Goal: Task Accomplishment & Management: Complete application form

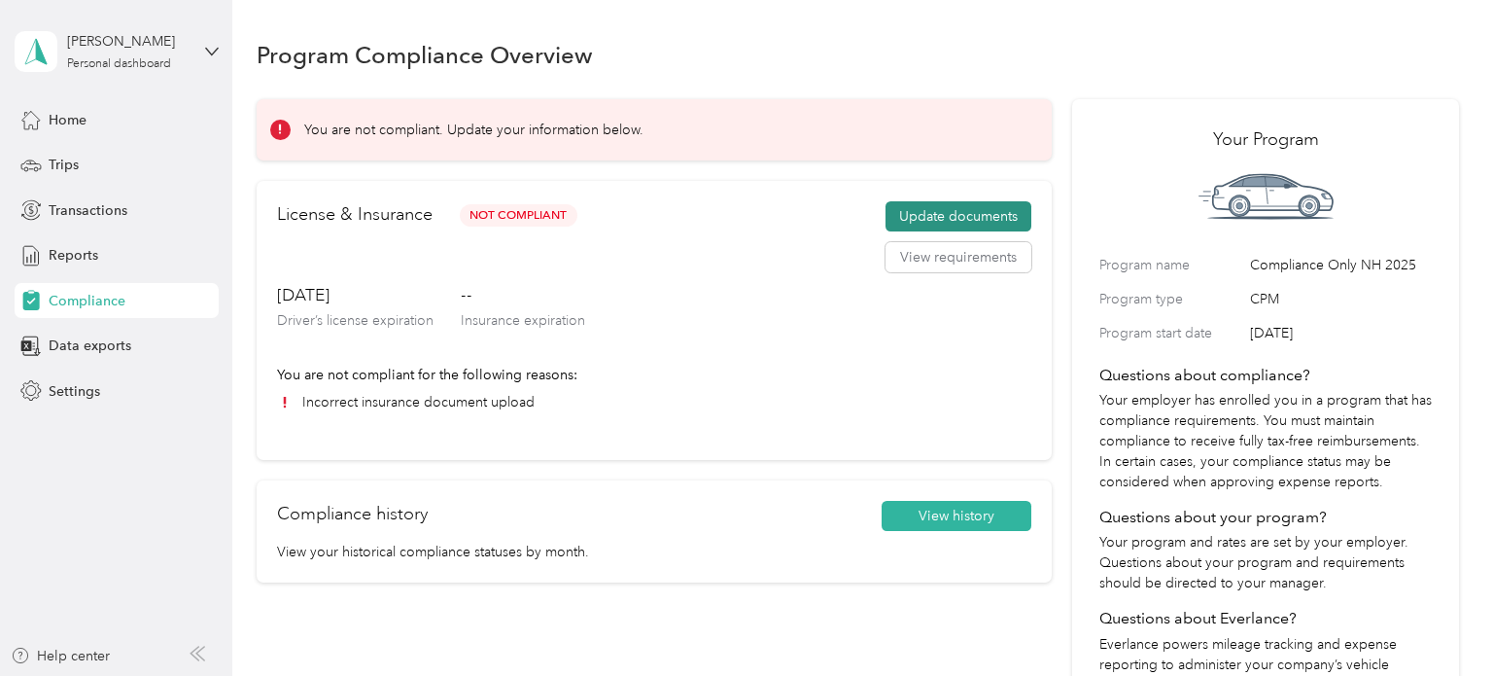
click at [970, 212] on button "Update documents" at bounding box center [959, 216] width 146 height 31
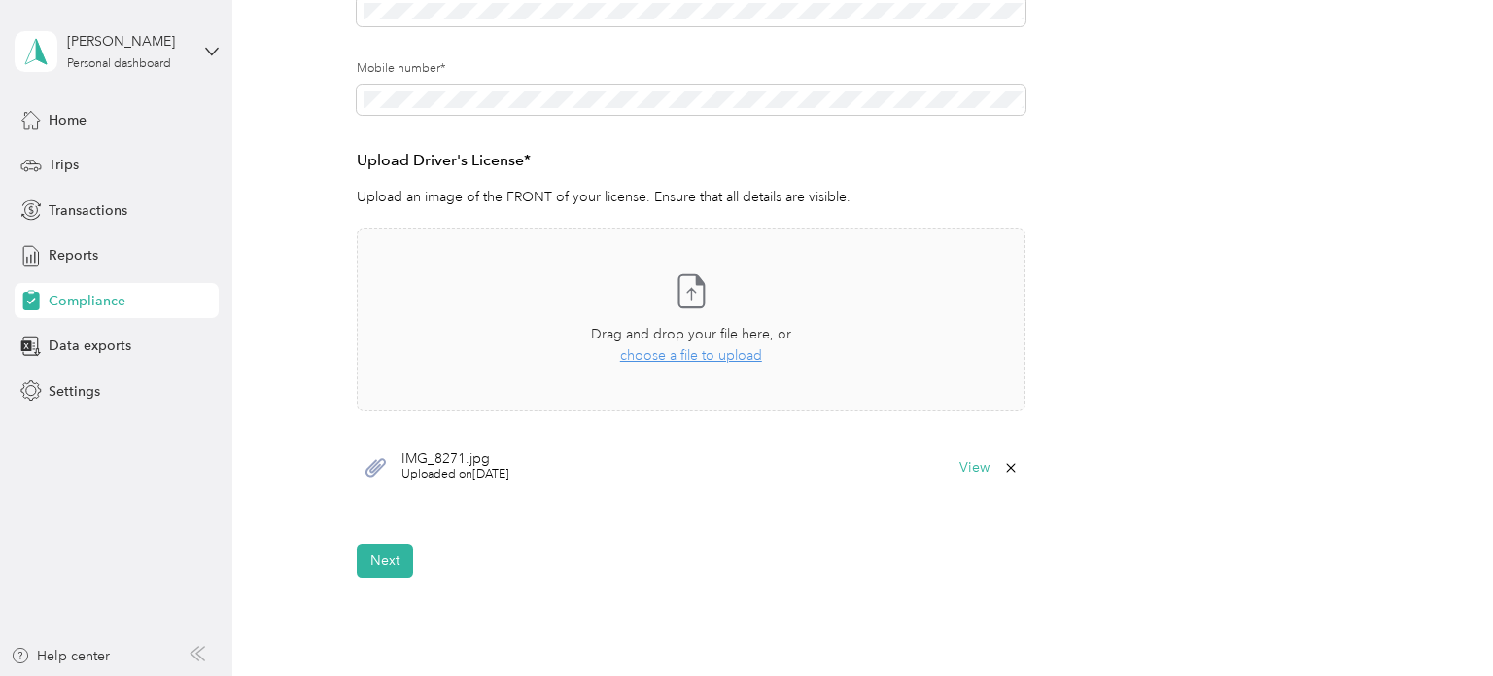
scroll to position [414, 0]
click at [675, 357] on span "choose a file to upload" at bounding box center [691, 354] width 142 height 17
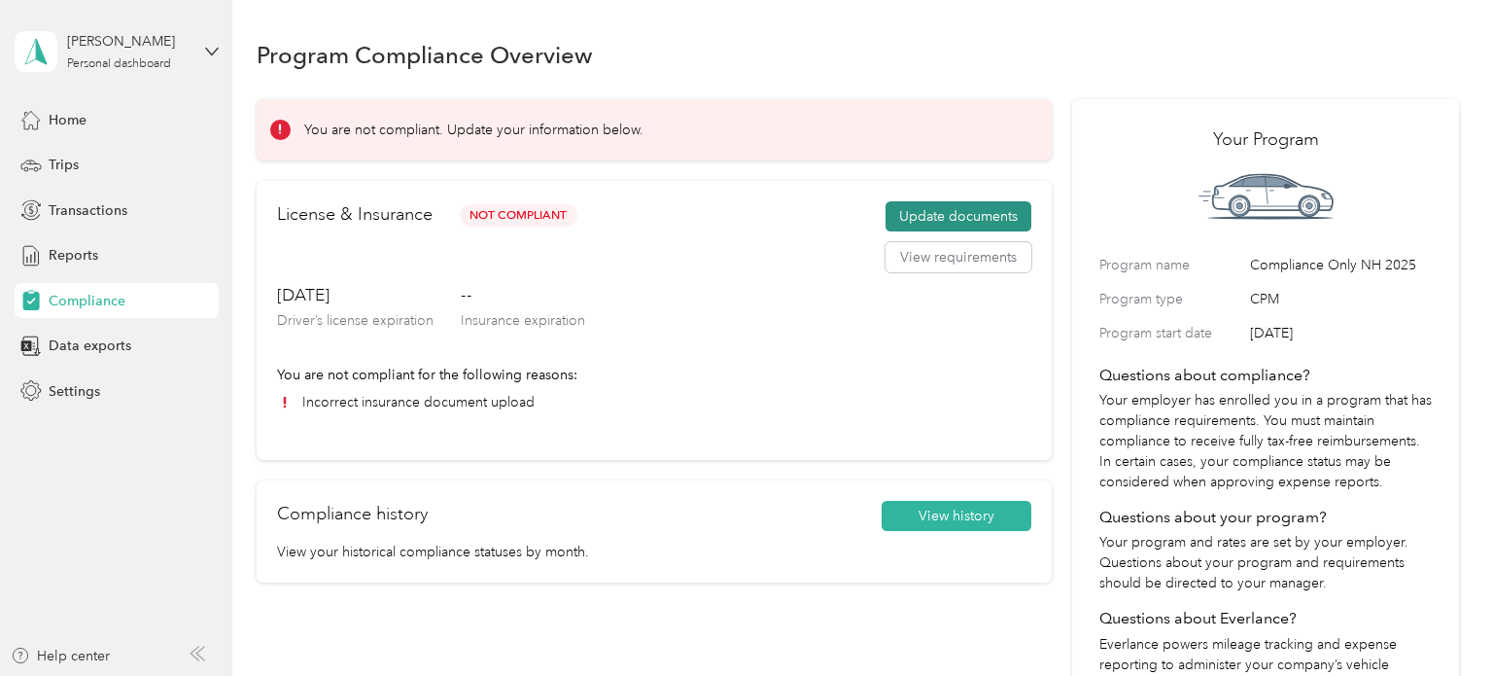
click at [948, 215] on button "Update documents" at bounding box center [959, 216] width 146 height 31
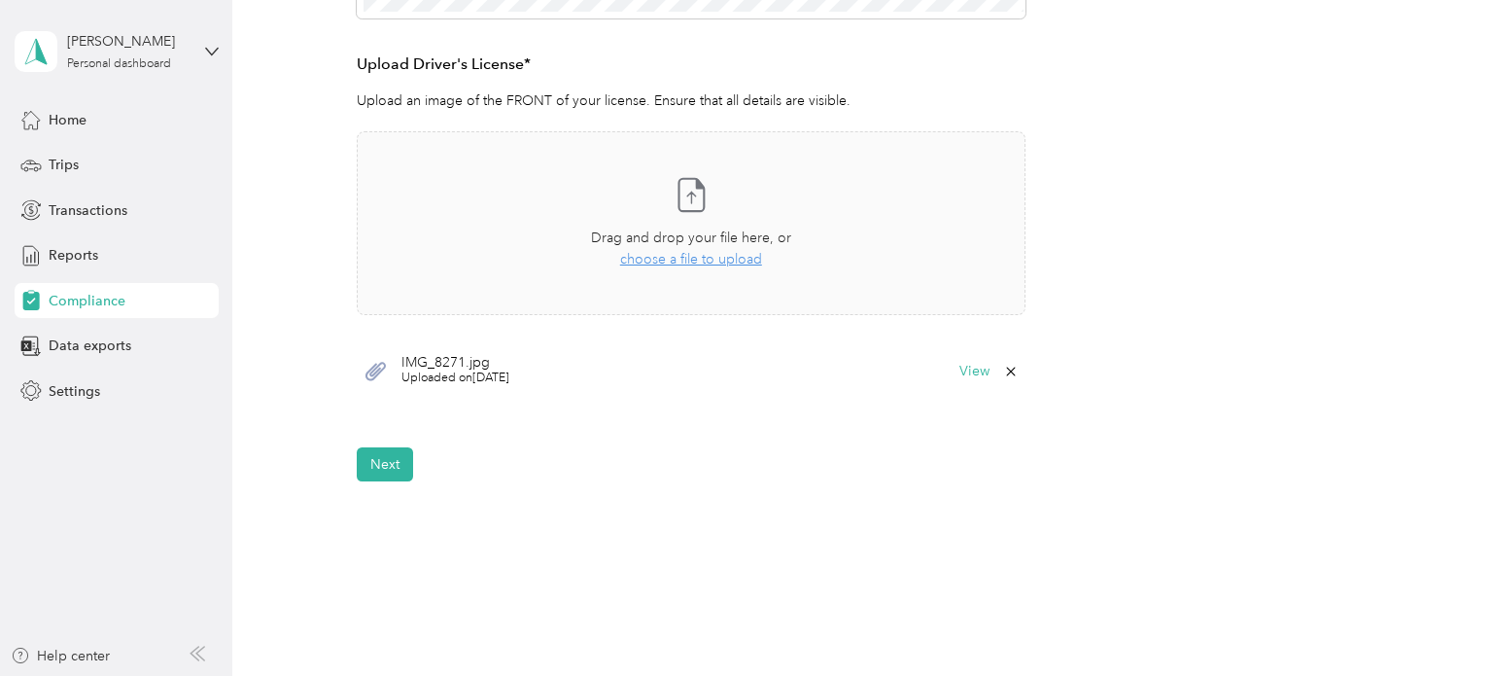
scroll to position [506, 0]
click at [984, 376] on button "View" at bounding box center [974, 374] width 30 height 14
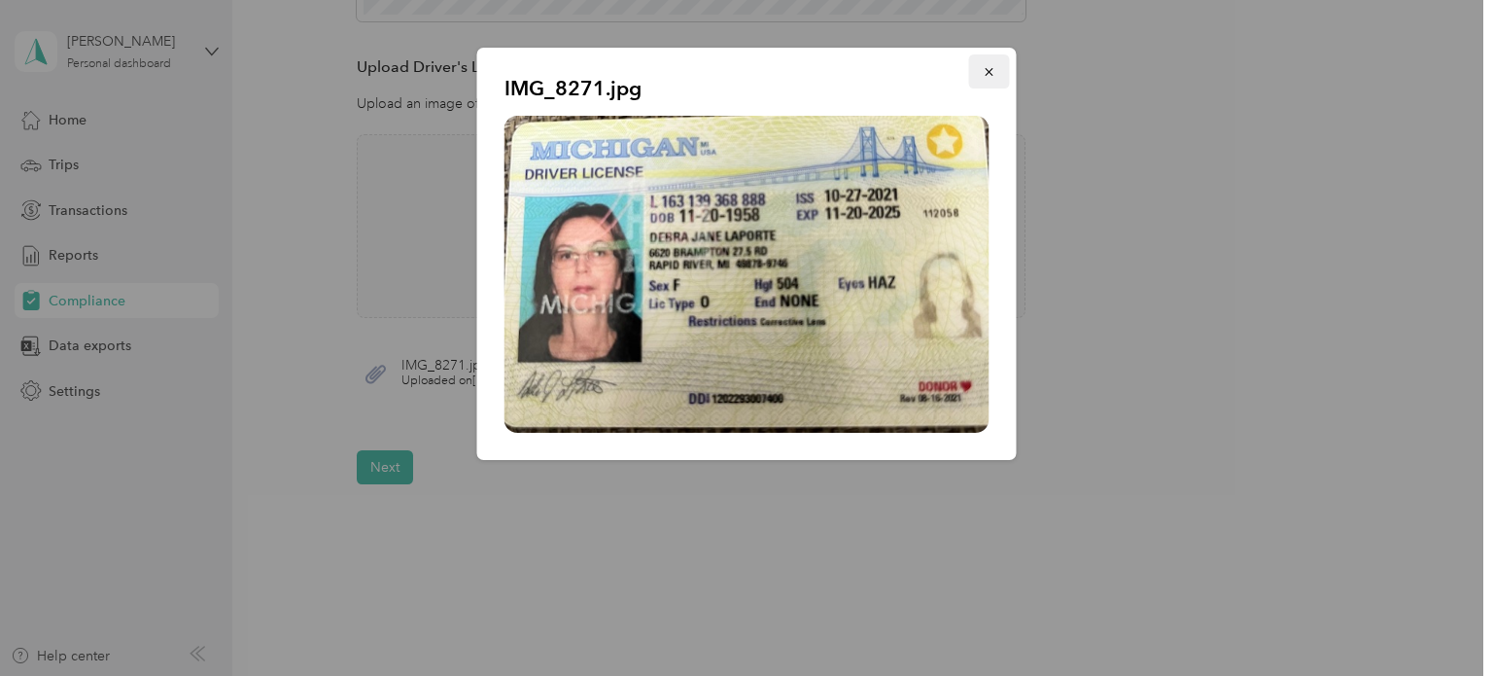
click at [988, 78] on icon "button" at bounding box center [990, 72] width 14 height 14
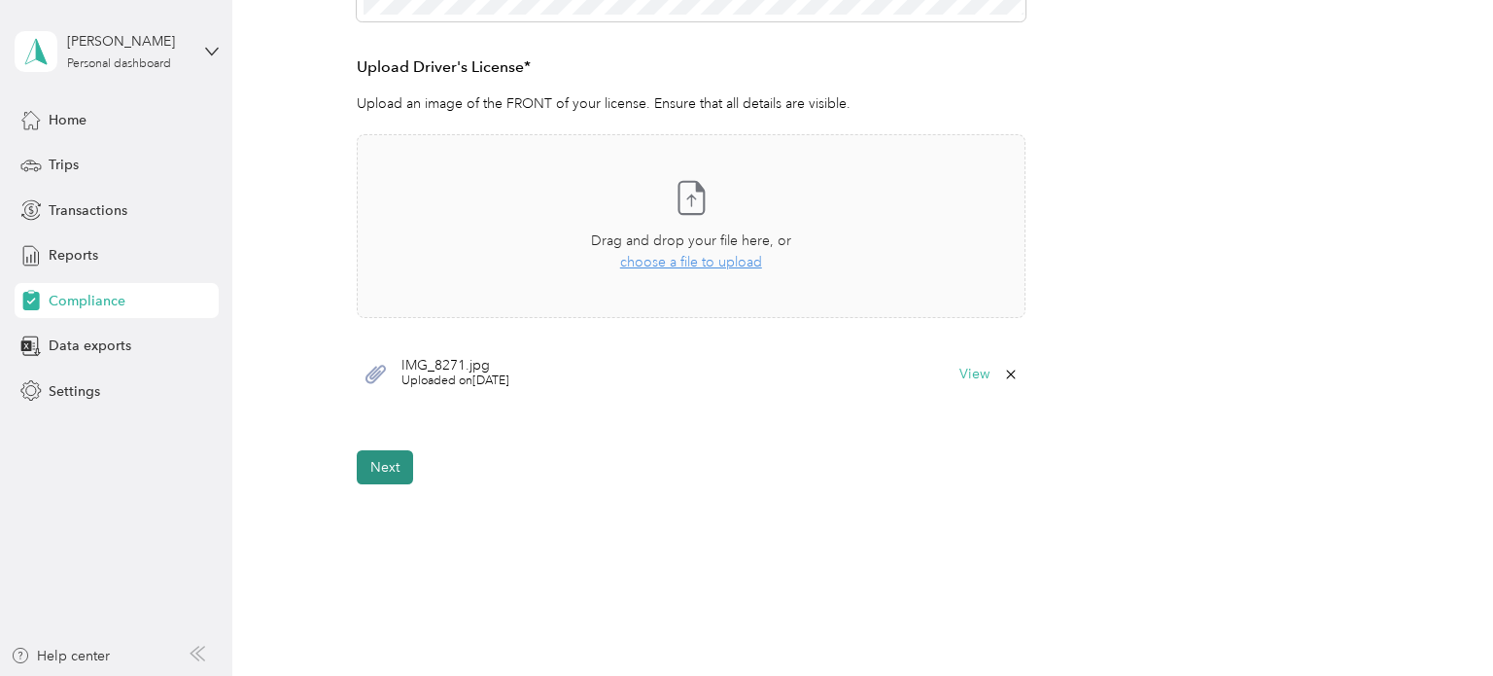
click at [404, 469] on button "Next" at bounding box center [385, 467] width 56 height 34
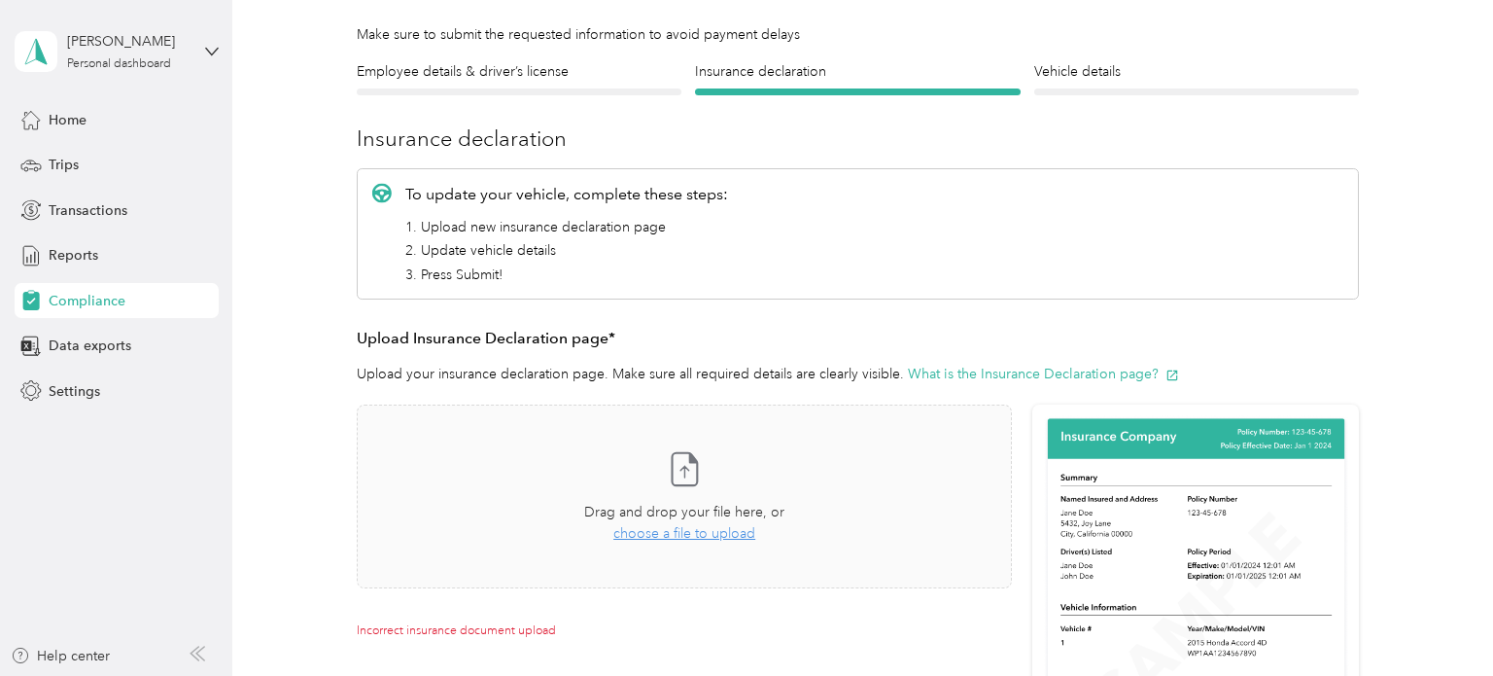
scroll to position [131, 0]
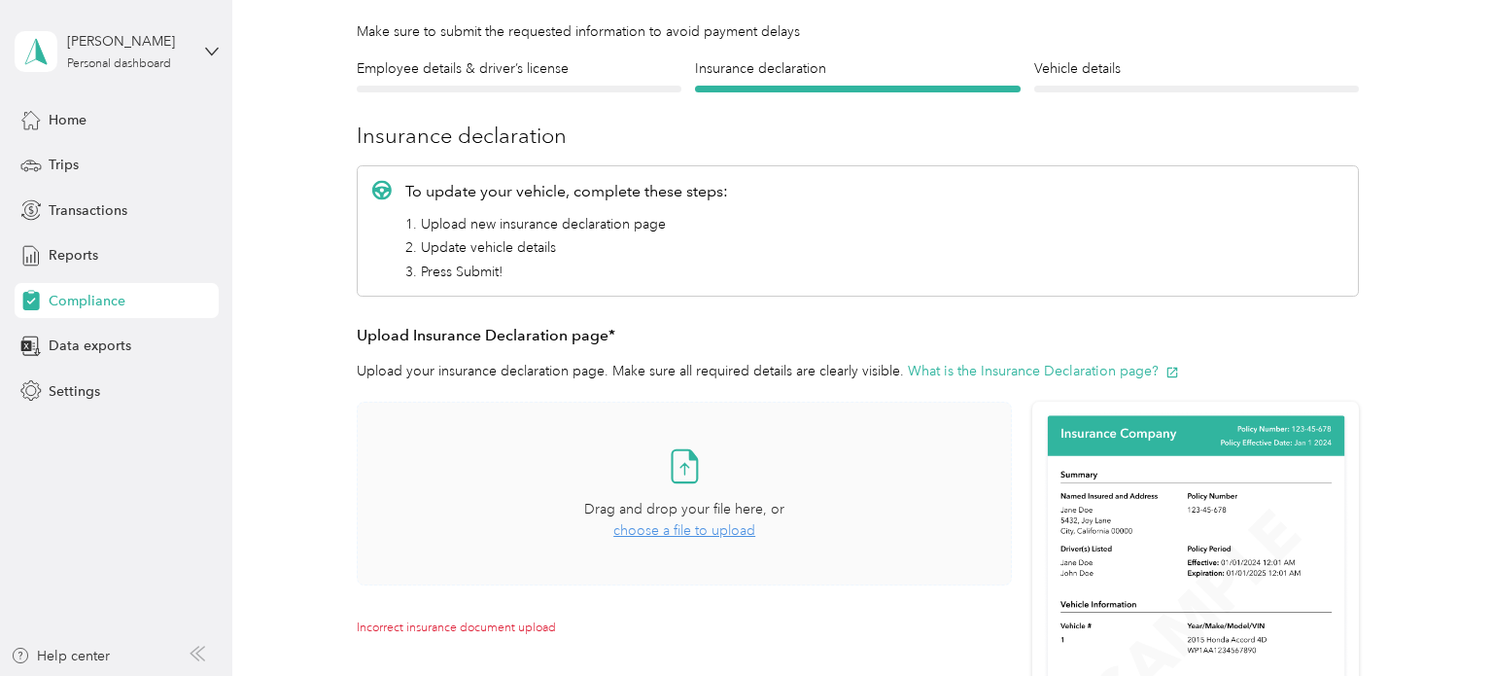
click at [700, 532] on span "choose a file to upload" at bounding box center [684, 530] width 142 height 17
click at [682, 531] on span "choose a file to upload" at bounding box center [684, 530] width 142 height 17
click at [697, 530] on span "choose a file to upload" at bounding box center [684, 530] width 142 height 17
click at [971, 644] on button "View" at bounding box center [961, 642] width 30 height 14
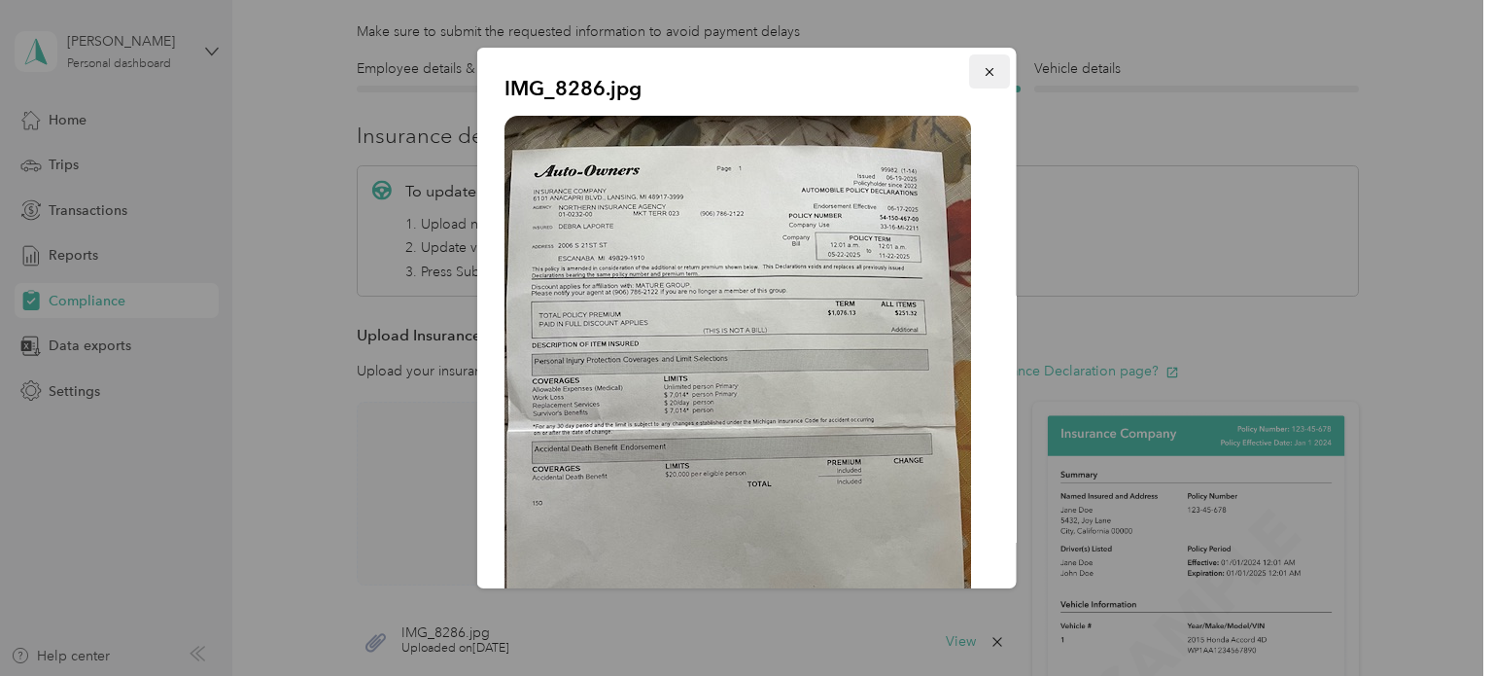
click at [991, 77] on icon "button" at bounding box center [990, 72] width 14 height 14
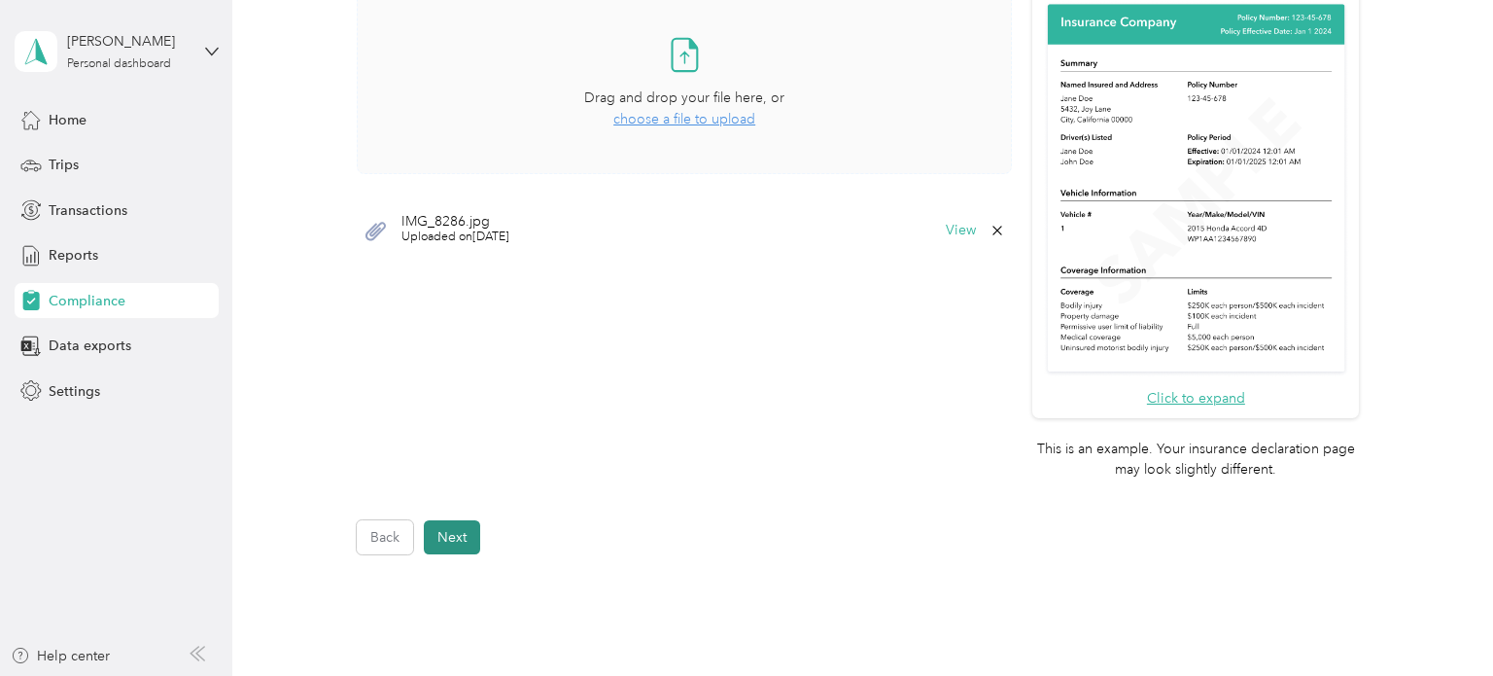
click at [460, 545] on button "Next" at bounding box center [452, 537] width 56 height 34
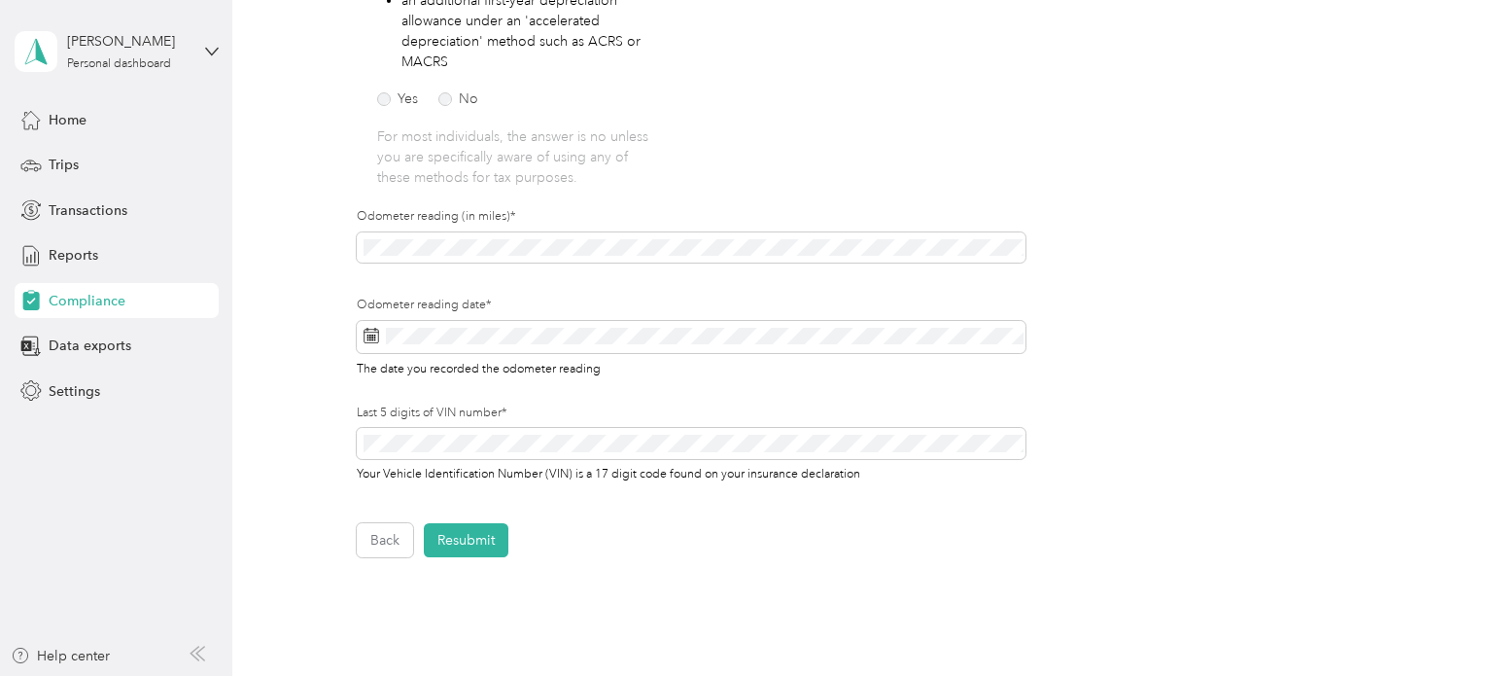
scroll to position [484, 0]
drag, startPoint x: 387, startPoint y: 534, endPoint x: 563, endPoint y: 432, distance: 203.4
click at [388, 534] on button "Back" at bounding box center [385, 539] width 56 height 34
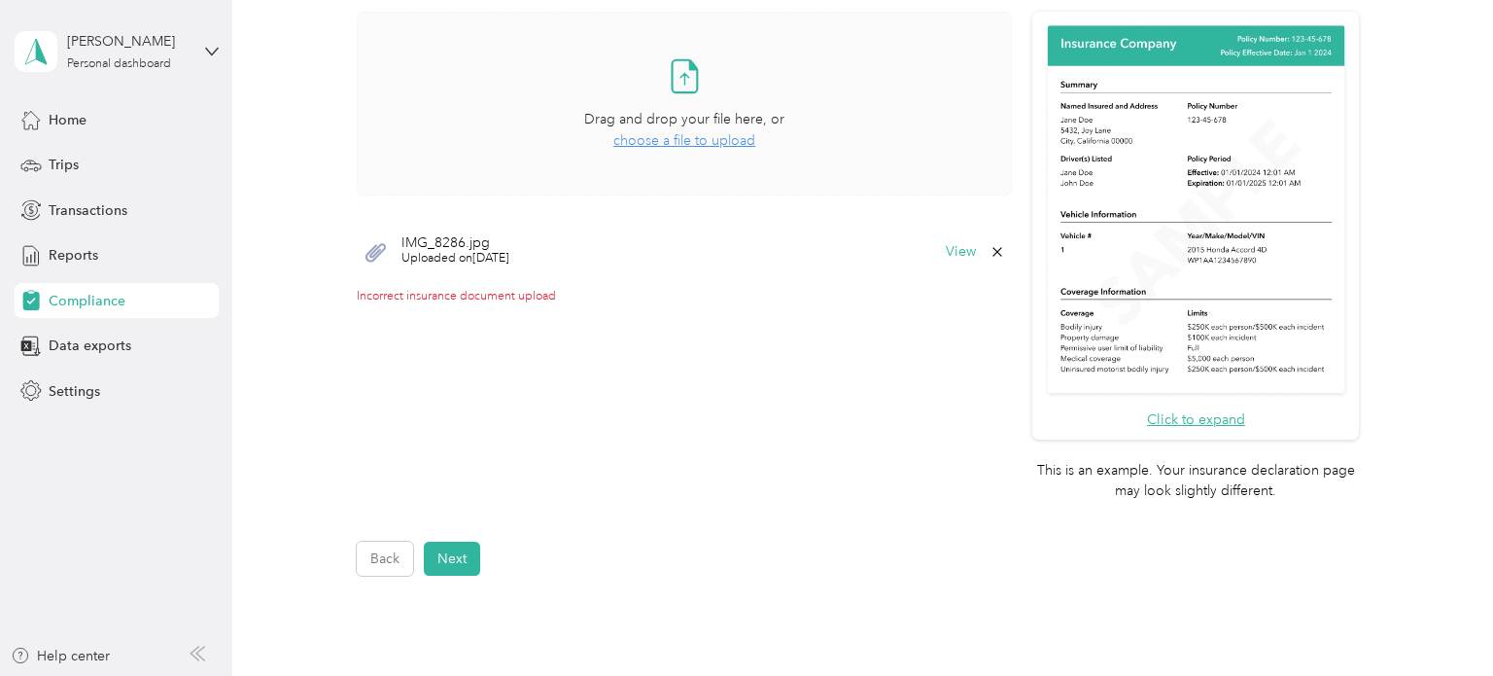
scroll to position [521, 0]
click at [642, 141] on span "choose a file to upload" at bounding box center [684, 140] width 142 height 17
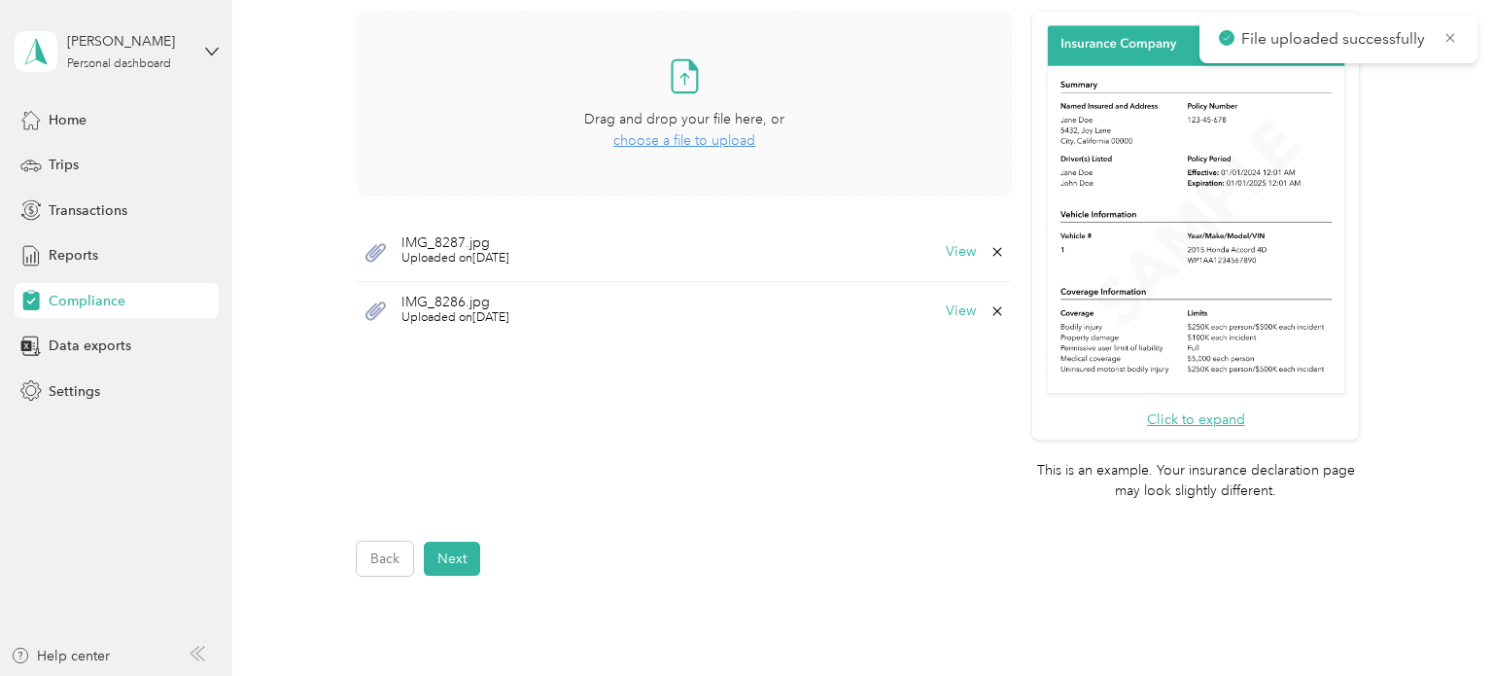
scroll to position [510, 0]
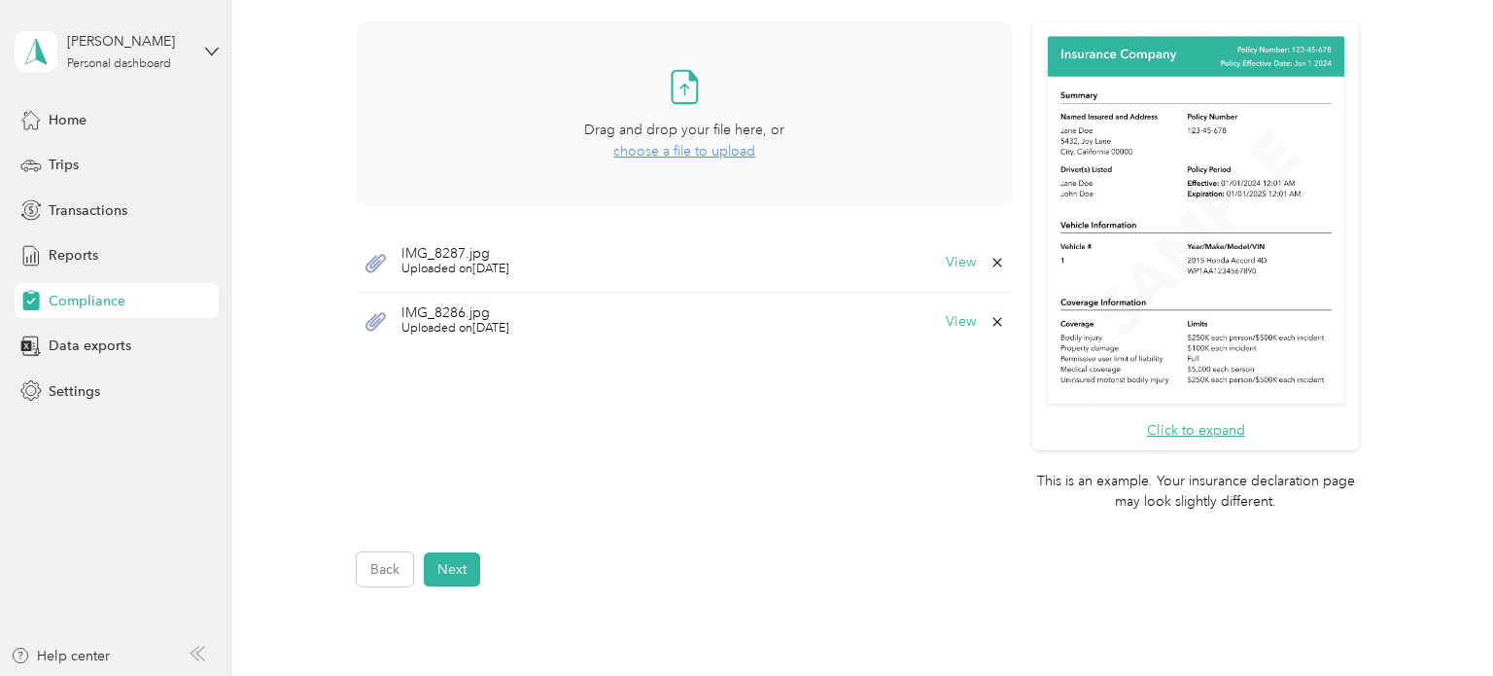
click at [652, 156] on span "choose a file to upload" at bounding box center [684, 151] width 142 height 17
click at [677, 154] on span "choose a file to upload" at bounding box center [684, 151] width 142 height 17
click at [681, 153] on span "choose a file to upload" at bounding box center [684, 151] width 142 height 17
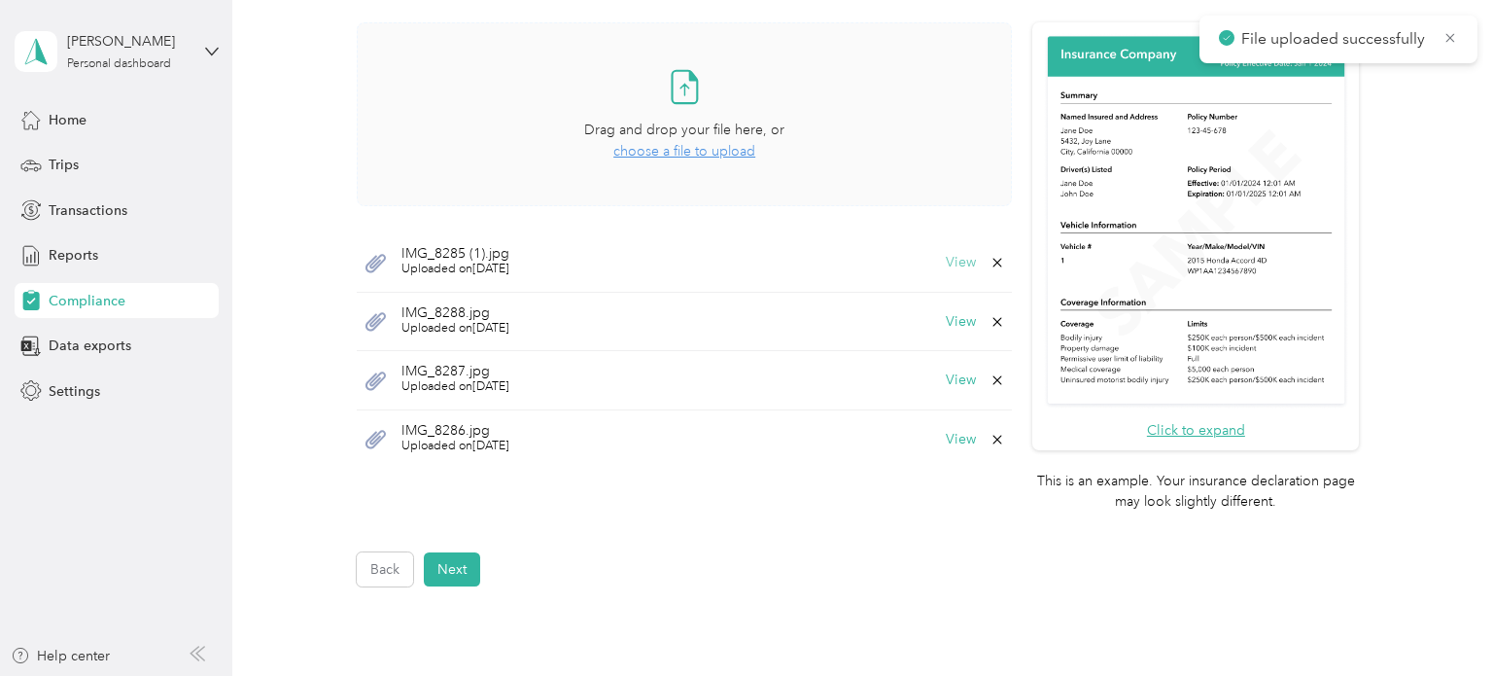
click at [966, 259] on button "View" at bounding box center [961, 263] width 30 height 14
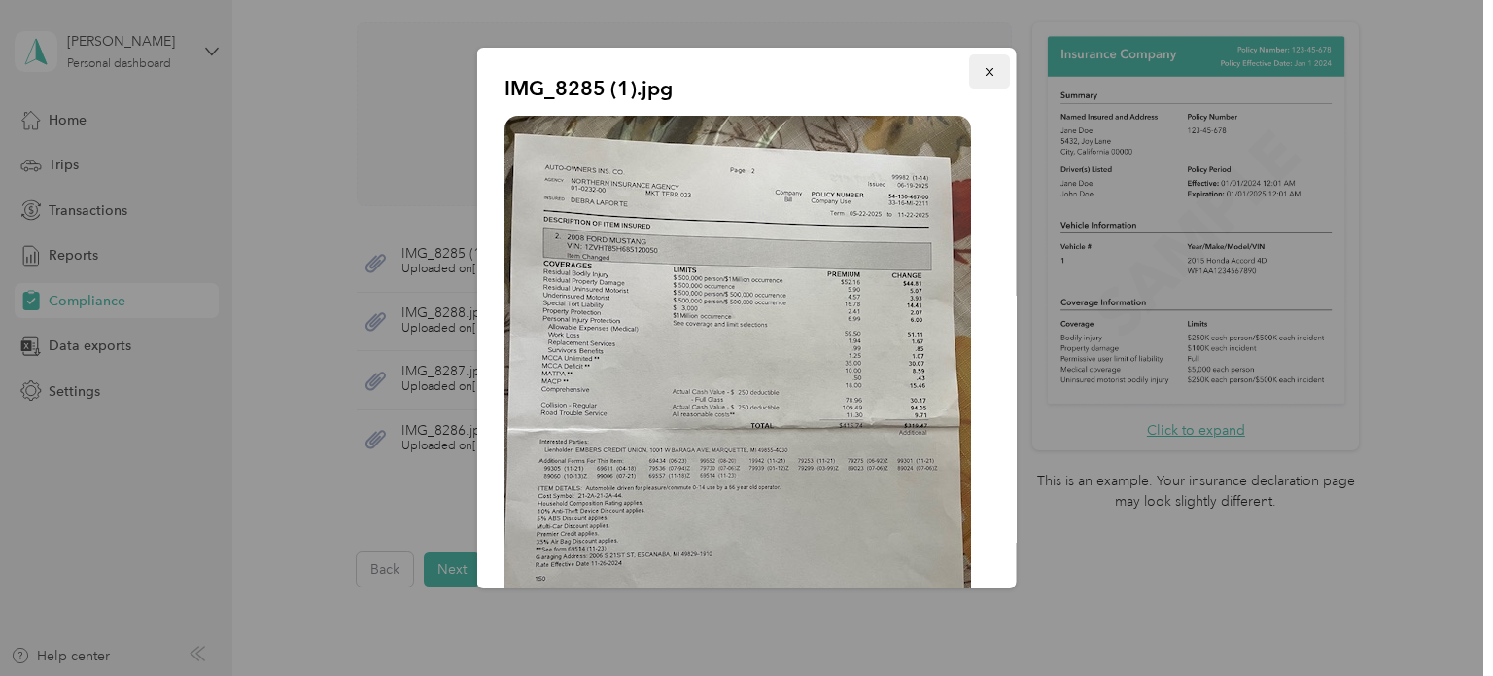
click at [989, 74] on icon "button" at bounding box center [990, 72] width 14 height 14
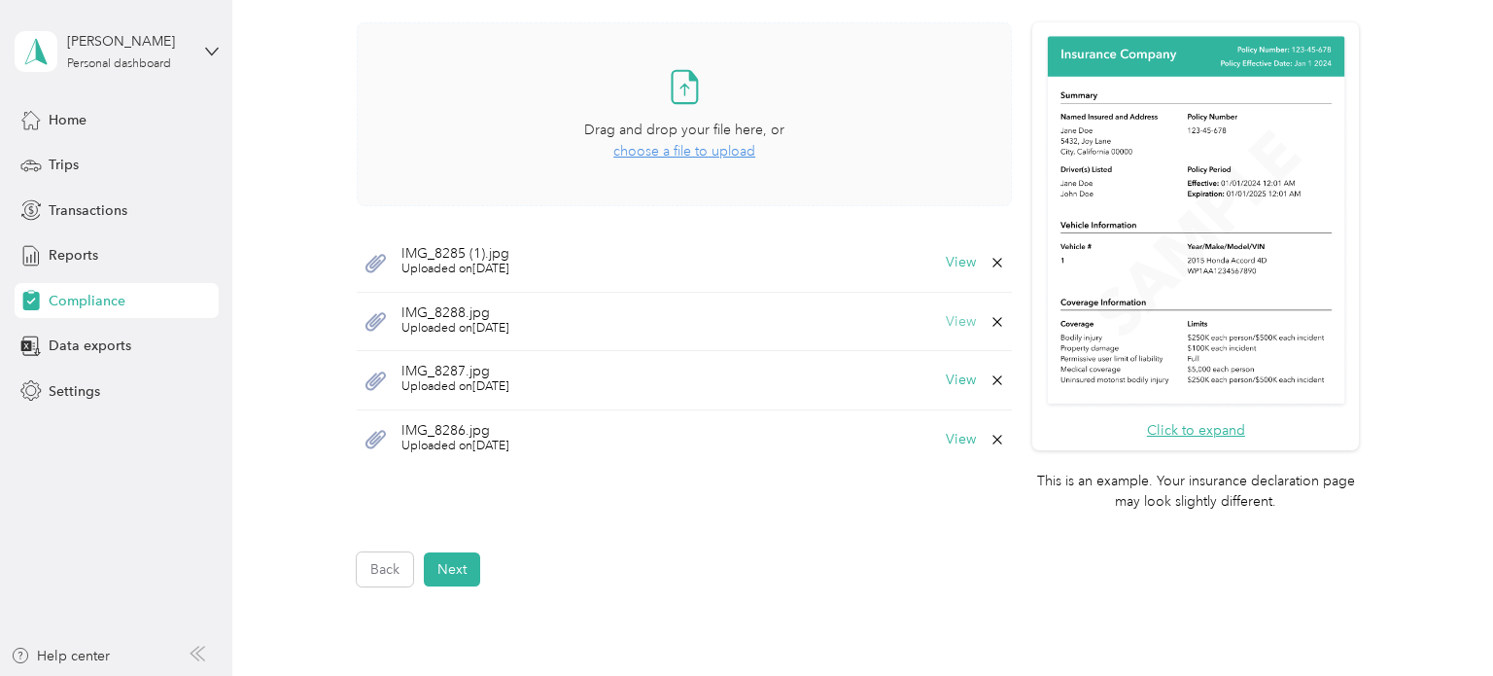
click at [969, 319] on button "View" at bounding box center [961, 322] width 30 height 14
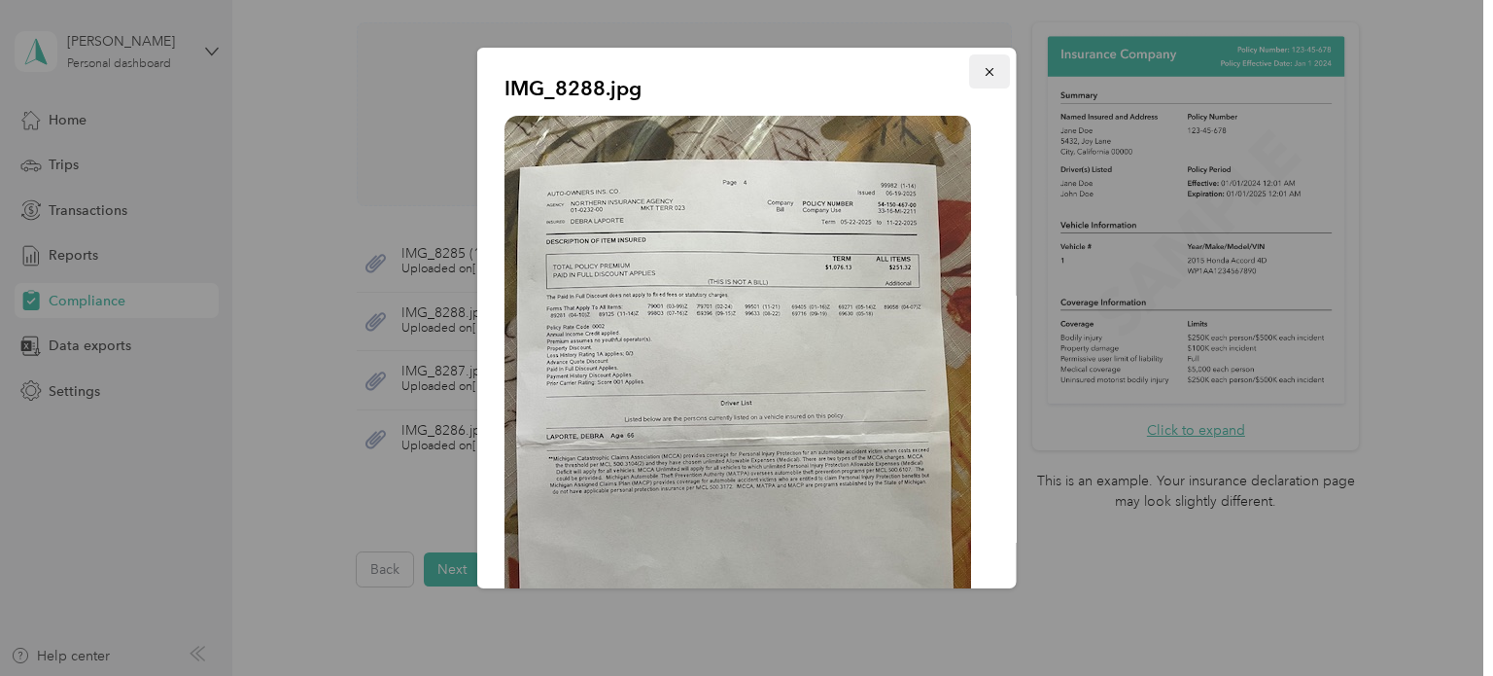
click at [987, 70] on icon "button" at bounding box center [989, 72] width 8 height 8
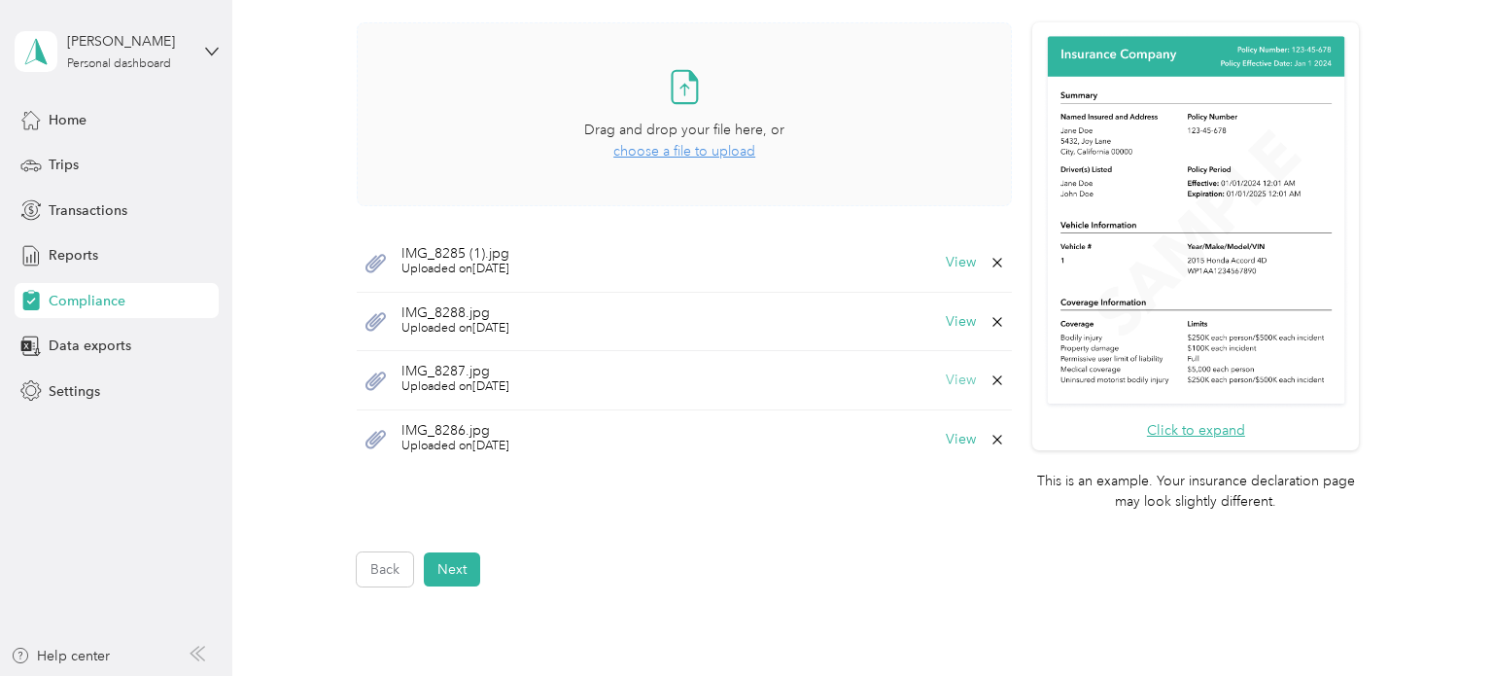
click at [960, 379] on button "View" at bounding box center [961, 380] width 30 height 14
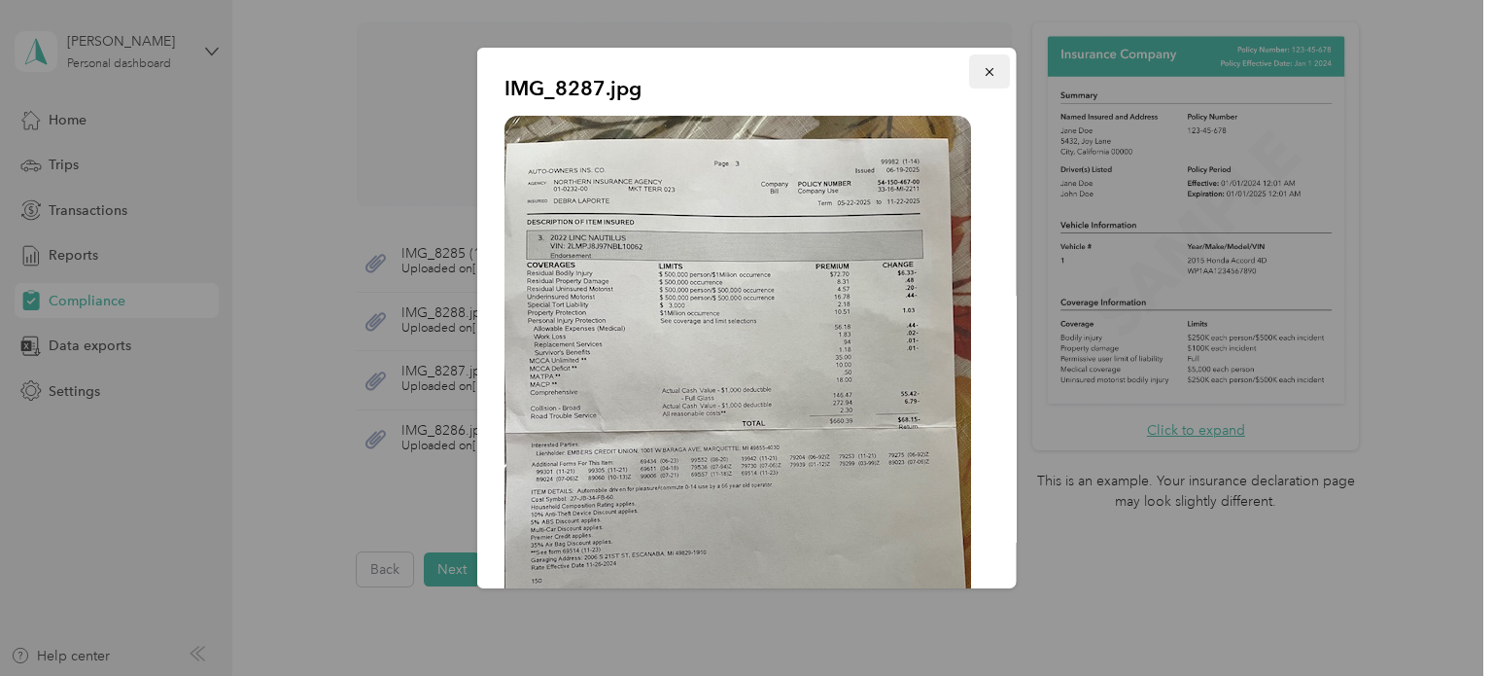
click at [992, 76] on icon "button" at bounding box center [990, 72] width 14 height 14
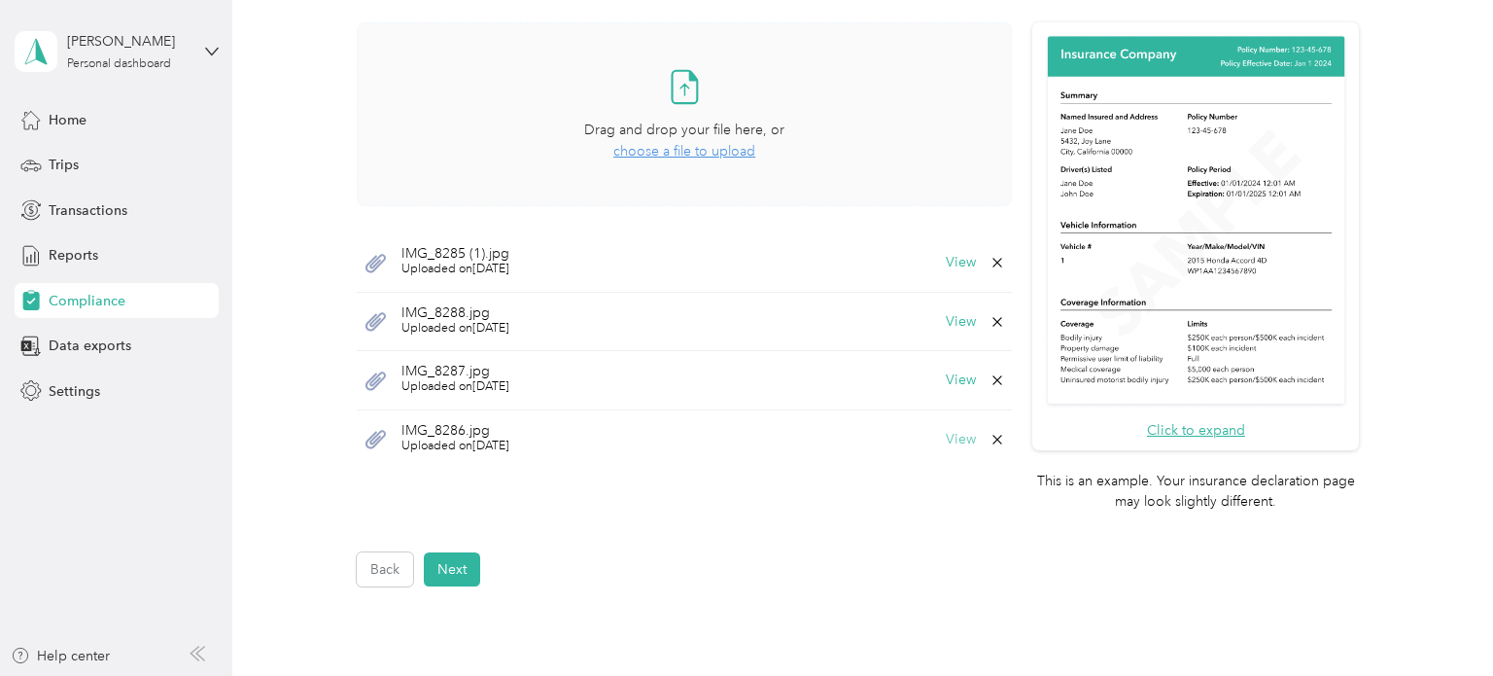
click at [973, 435] on button "View" at bounding box center [961, 440] width 30 height 14
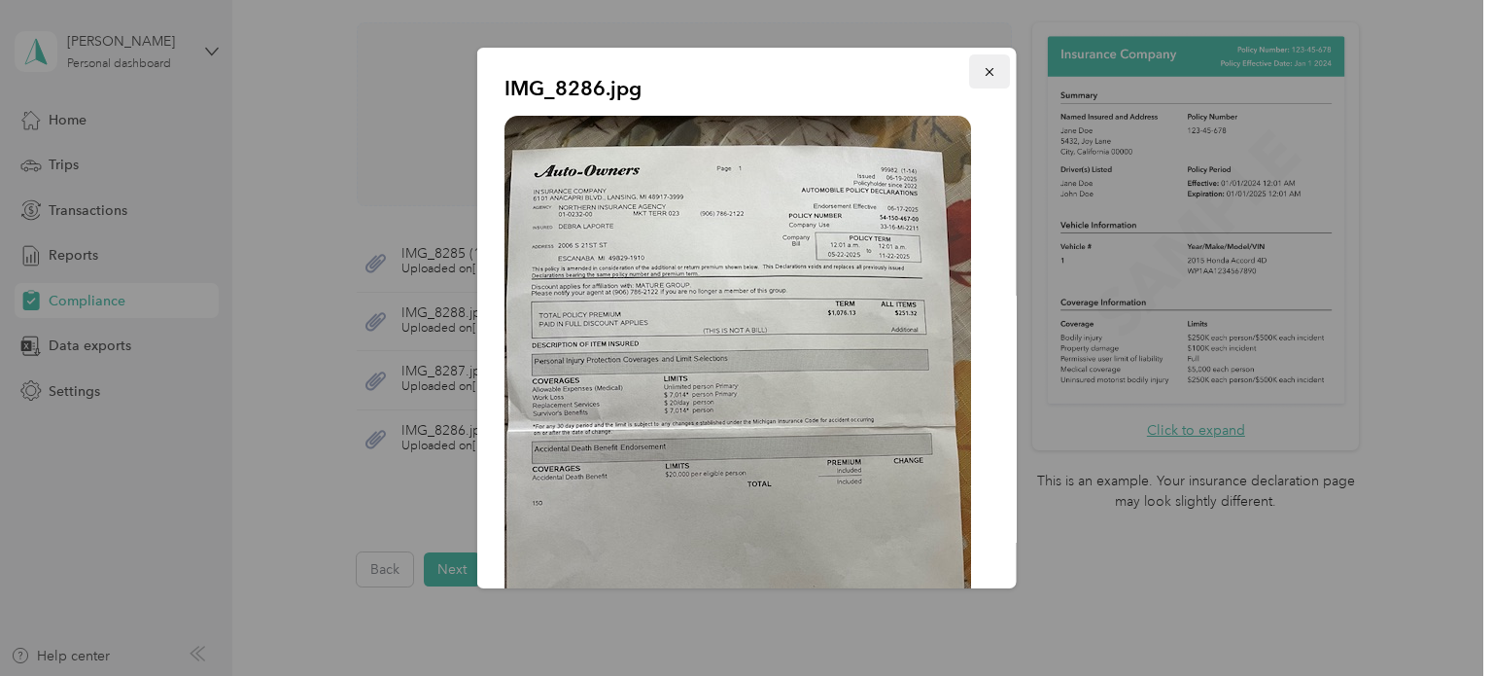
click at [985, 74] on icon "button" at bounding box center [990, 72] width 14 height 14
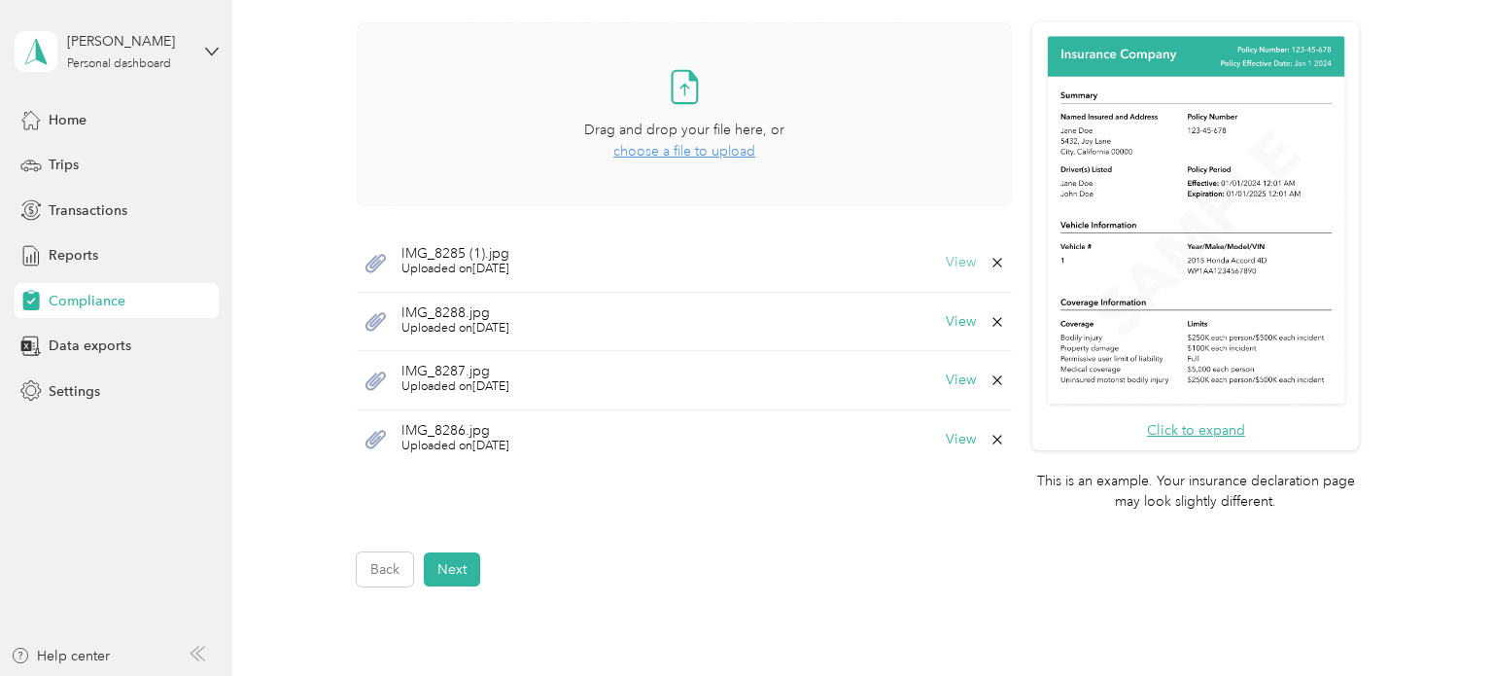
click at [965, 260] on button "View" at bounding box center [961, 263] width 30 height 14
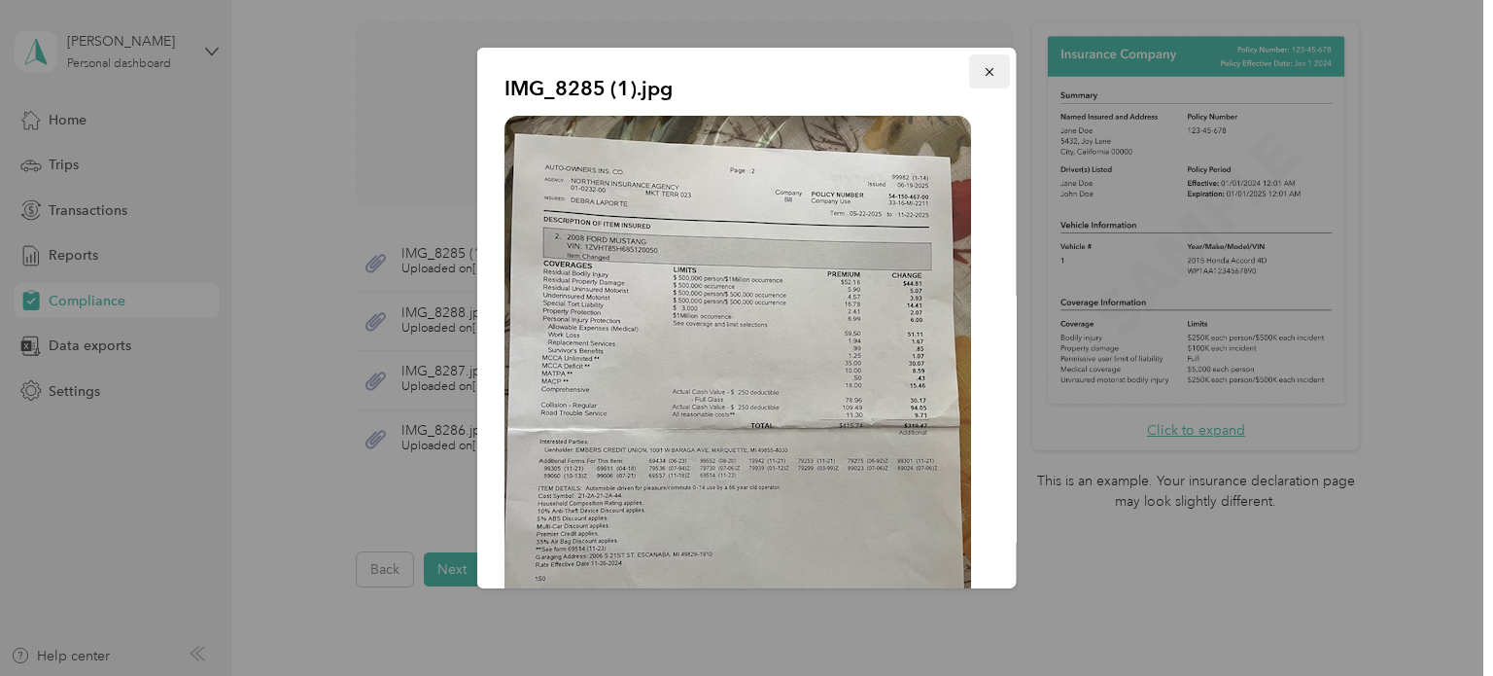
click at [986, 77] on icon "button" at bounding box center [990, 72] width 14 height 14
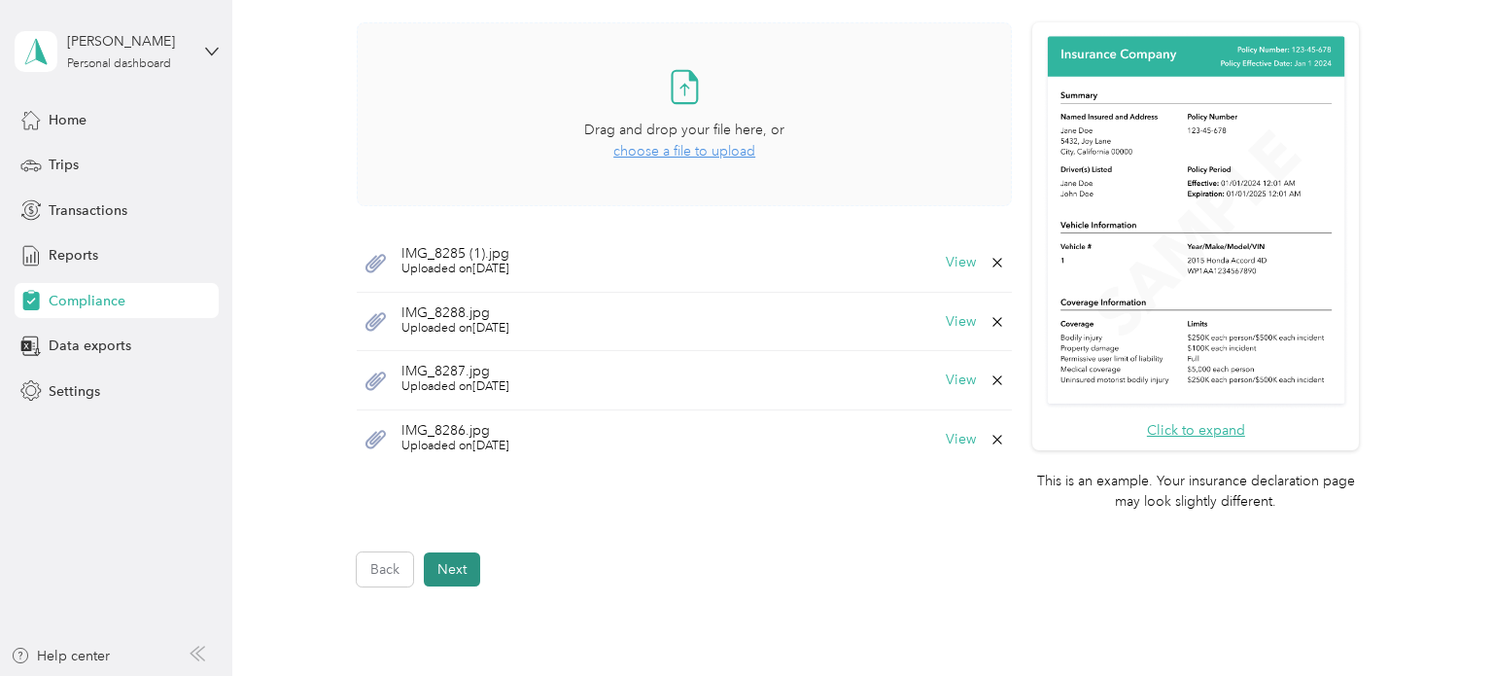
click at [453, 575] on button "Next" at bounding box center [452, 569] width 56 height 34
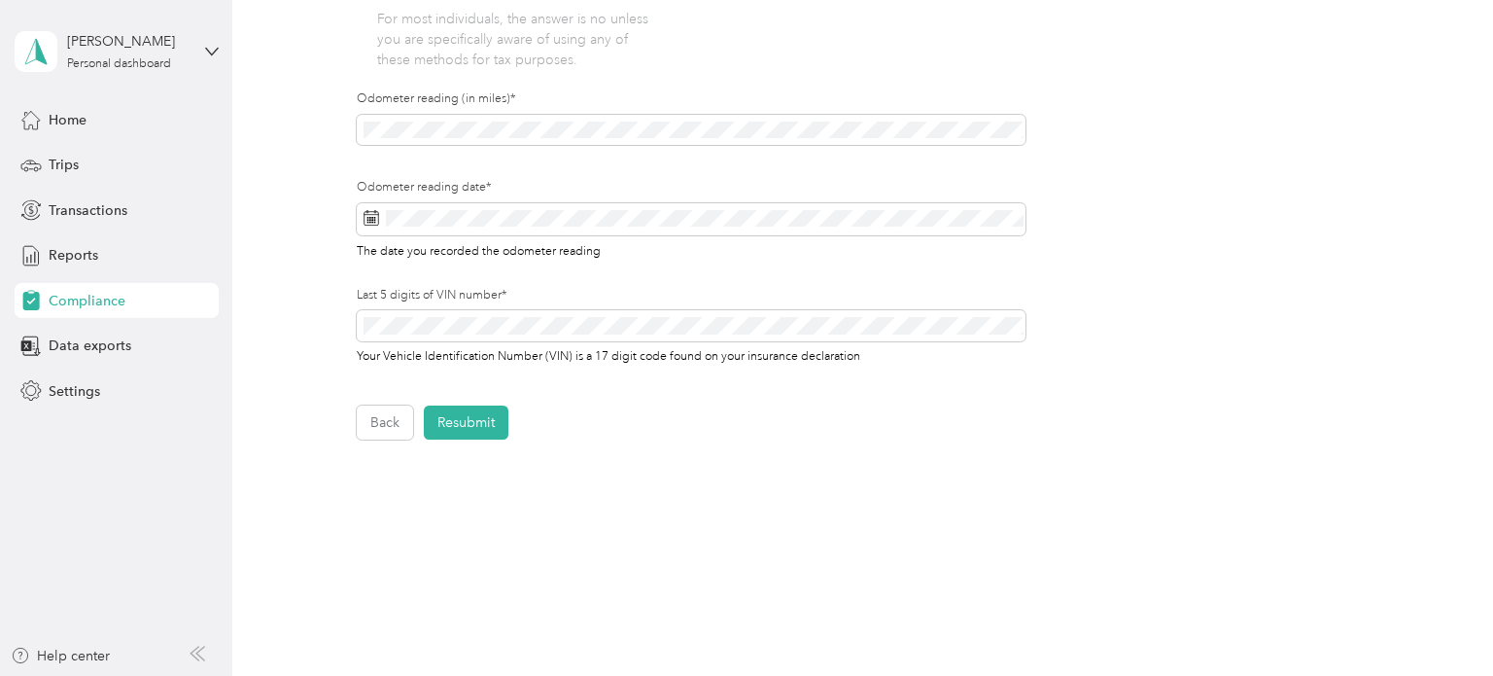
scroll to position [603, 0]
click at [473, 421] on button "Resubmit" at bounding box center [466, 420] width 85 height 34
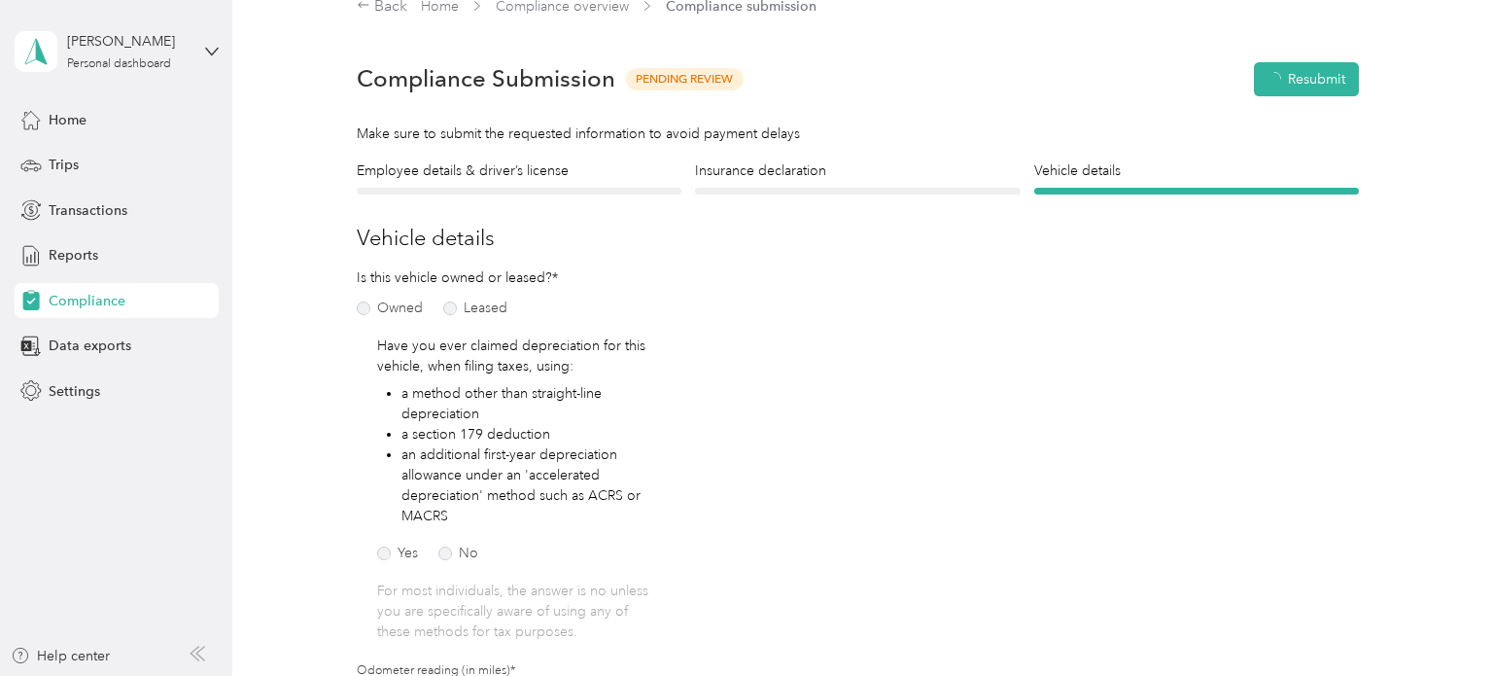
scroll to position [23, 0]
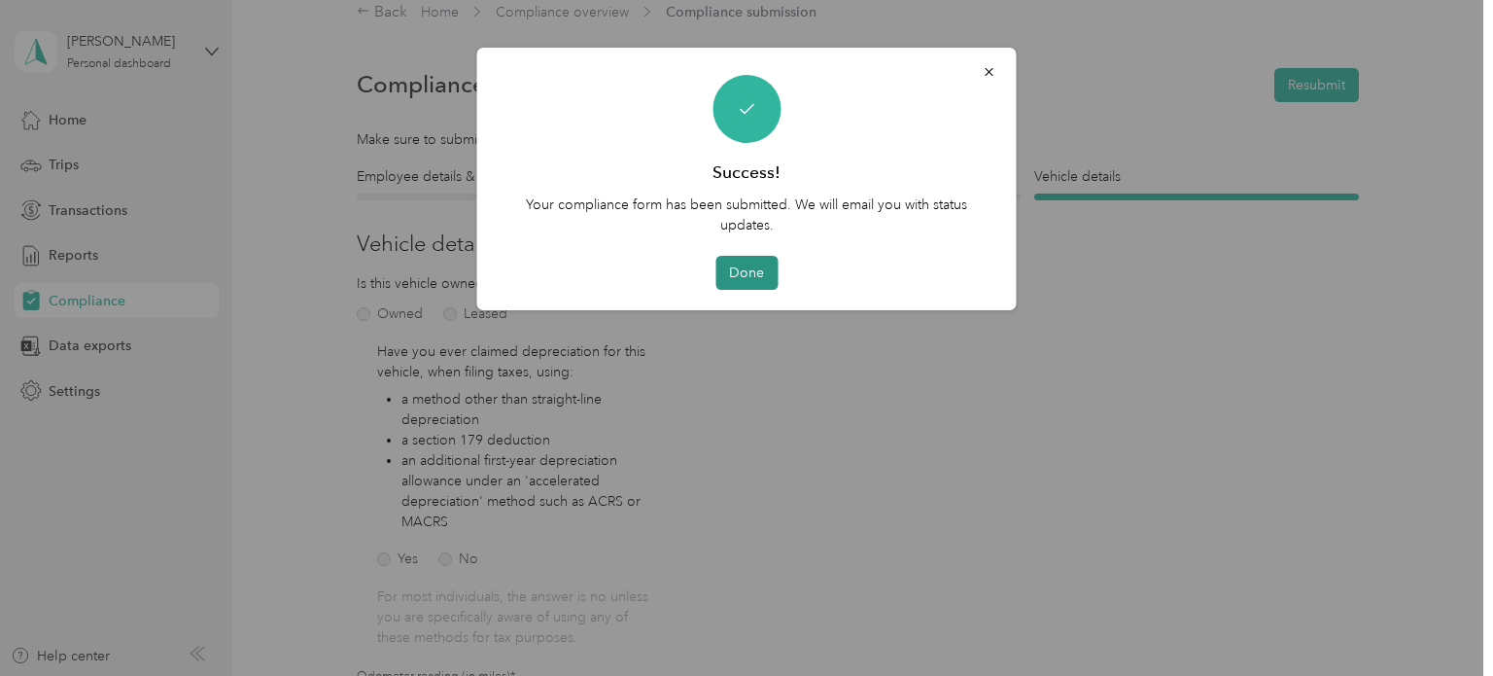
click at [736, 276] on button "Done" at bounding box center [746, 273] width 62 height 34
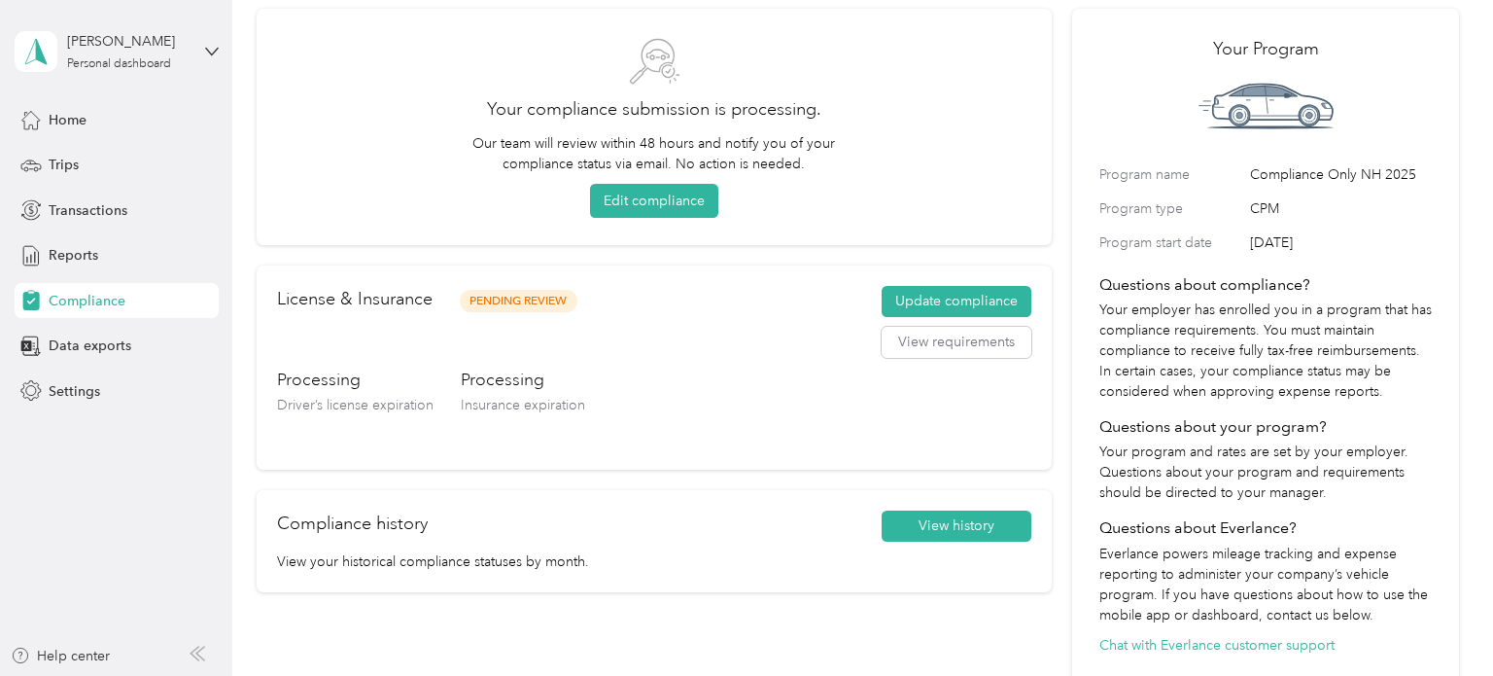
scroll to position [118, 0]
